Goal: Information Seeking & Learning: Find specific fact

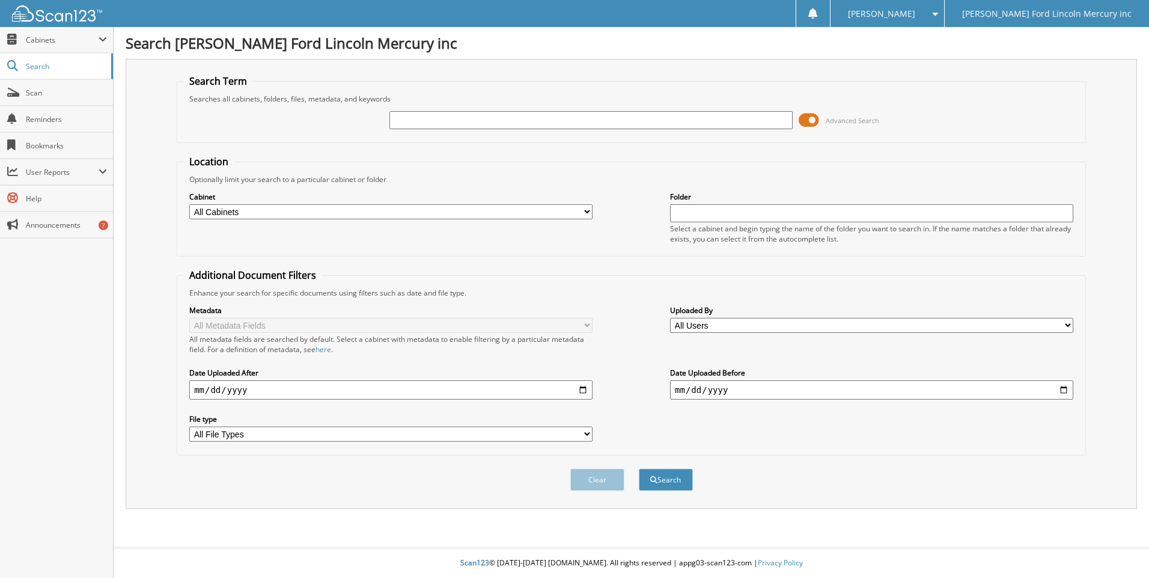
click at [455, 124] on input "text" at bounding box center [590, 120] width 403 height 18
click at [482, 126] on input "25" at bounding box center [590, 120] width 403 height 18
type input "2573468"
click at [639, 469] on button "Search" at bounding box center [666, 480] width 54 height 22
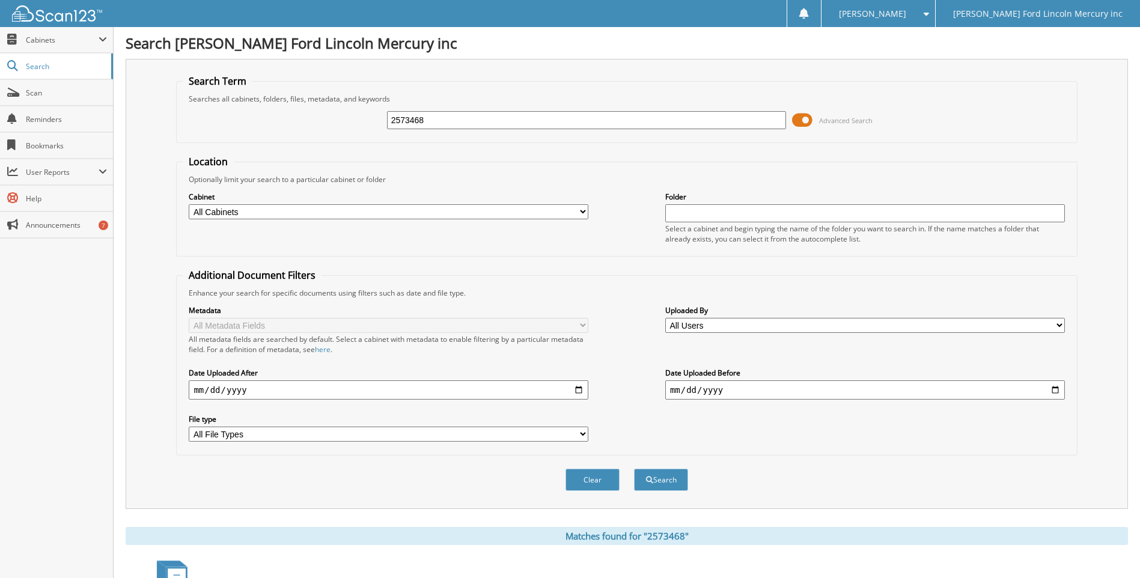
click at [400, 118] on input "2573468" at bounding box center [587, 120] width 400 height 18
click at [428, 120] on input "73468" at bounding box center [587, 120] width 400 height 18
type input "7346825"
click at [634, 469] on button "Search" at bounding box center [661, 480] width 54 height 22
click at [811, 121] on span at bounding box center [802, 120] width 20 height 18
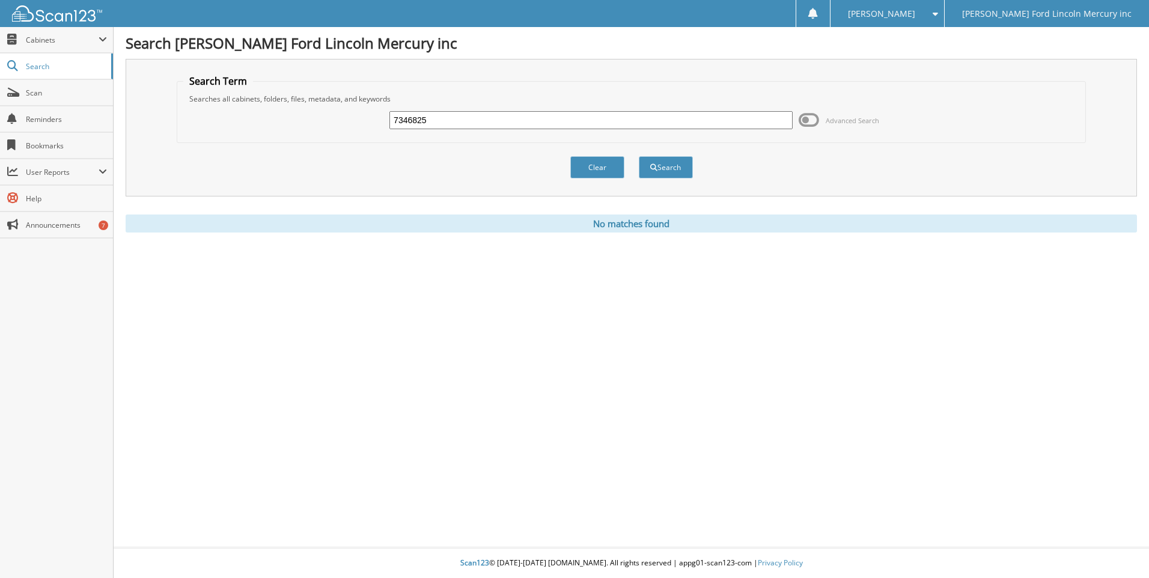
drag, startPoint x: 516, startPoint y: 122, endPoint x: 388, endPoint y: 121, distance: 128.0
click at [388, 121] on div "7346825 Advanced Search" at bounding box center [631, 120] width 896 height 32
click at [442, 118] on input "7346825" at bounding box center [590, 120] width 403 height 18
click at [394, 118] on input "73468" at bounding box center [590, 120] width 403 height 18
click at [440, 120] on input "73468" at bounding box center [590, 120] width 403 height 18
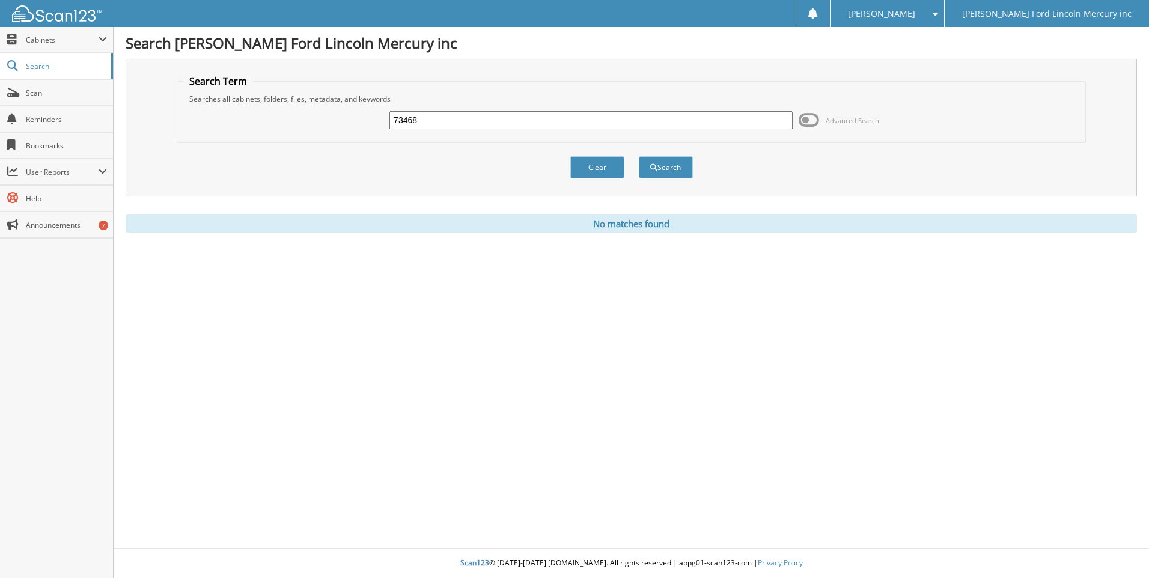
click at [440, 120] on input "73468" at bounding box center [590, 120] width 403 height 18
click at [435, 118] on input "73468" at bounding box center [590, 120] width 403 height 18
click at [394, 117] on input "73468" at bounding box center [590, 120] width 403 height 18
type input "2573468"
click at [639, 156] on button "Search" at bounding box center [666, 167] width 54 height 22
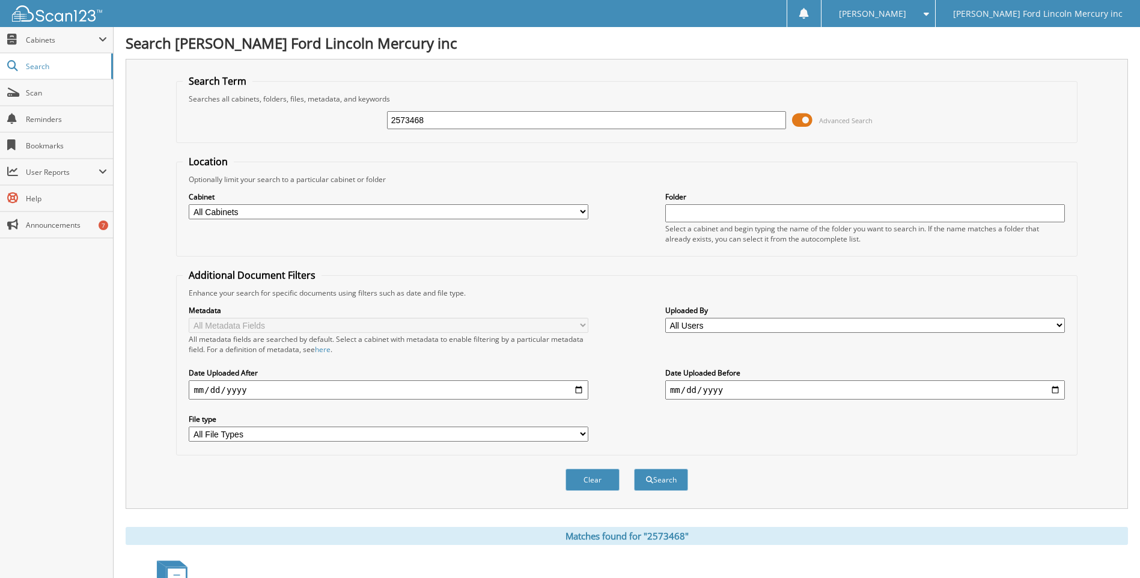
click at [448, 124] on input "2573468" at bounding box center [587, 120] width 400 height 18
type input "2574478"
click at [634, 469] on button "Search" at bounding box center [661, 480] width 54 height 22
click at [58, 68] on span "Search" at bounding box center [65, 66] width 79 height 10
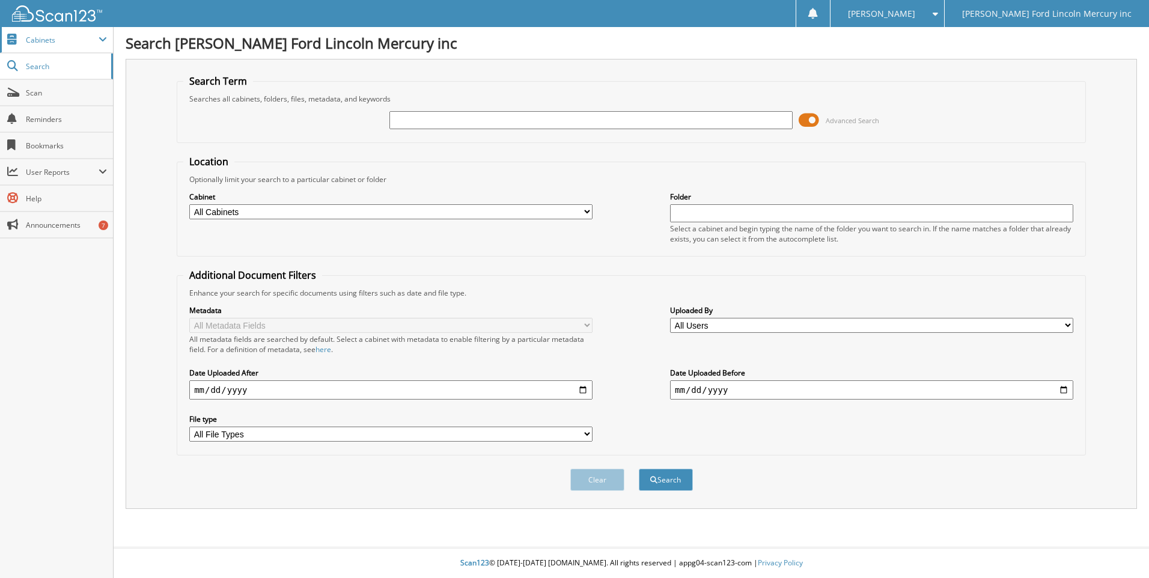
click at [106, 42] on span at bounding box center [103, 40] width 8 height 10
click at [103, 35] on span at bounding box center [103, 40] width 8 height 10
